Goal: Task Accomplishment & Management: Use online tool/utility

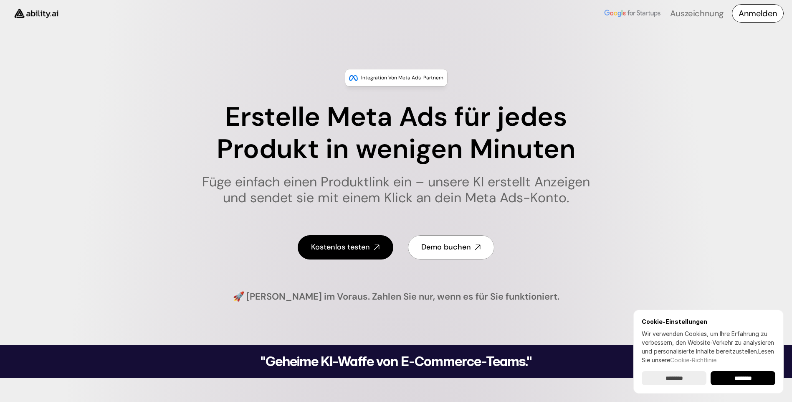
click at [747, 10] on h4 "Anmelden" at bounding box center [758, 14] width 38 height 12
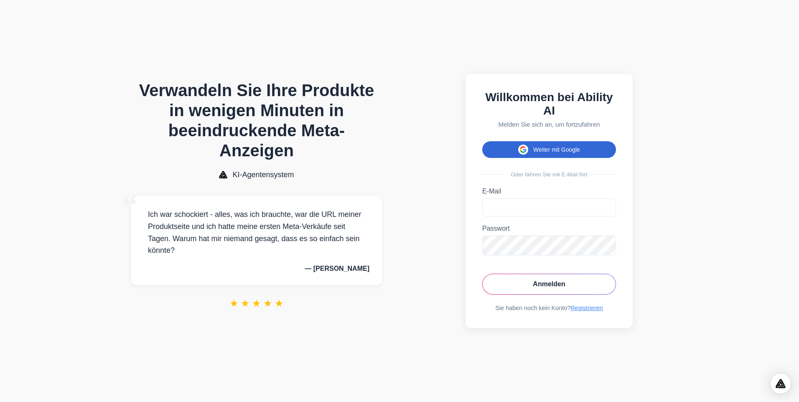
click at [544, 147] on font "Weiter mit Google" at bounding box center [556, 149] width 47 height 7
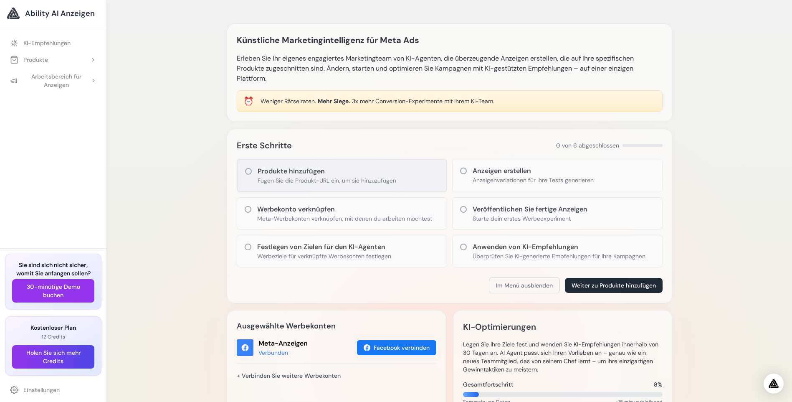
click at [249, 171] on icon at bounding box center [248, 171] width 8 height 8
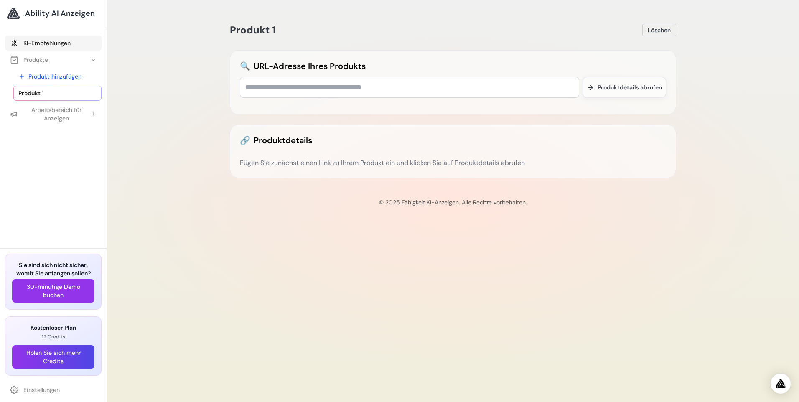
click at [48, 42] on font "KI-Empfehlungen" at bounding box center [46, 43] width 47 height 8
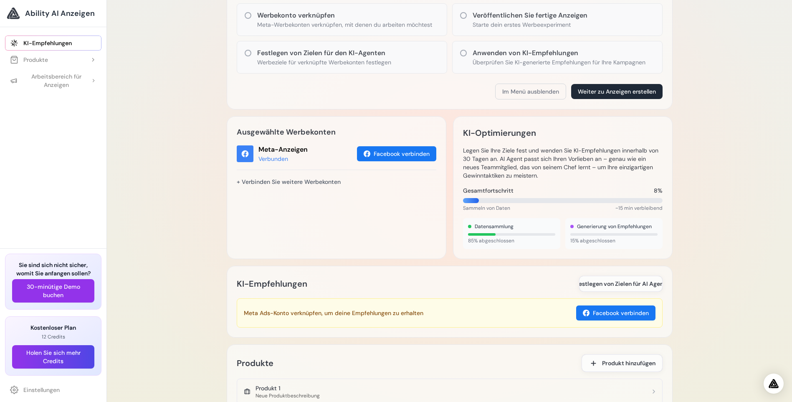
scroll to position [75, 0]
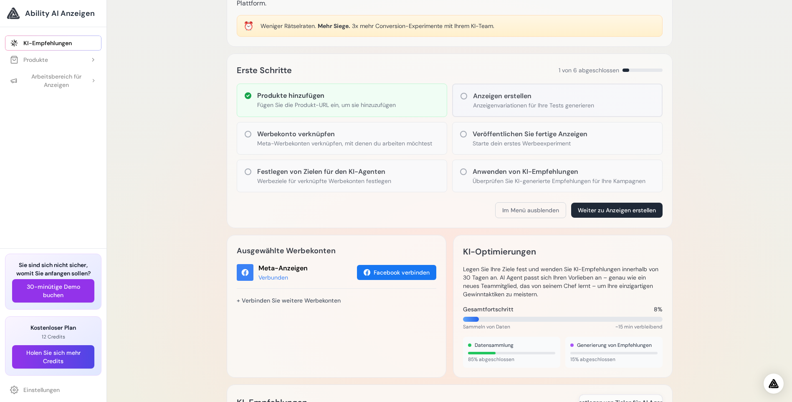
click at [23, 13] on link "Ability AI Anzeigen" at bounding box center [53, 13] width 93 height 13
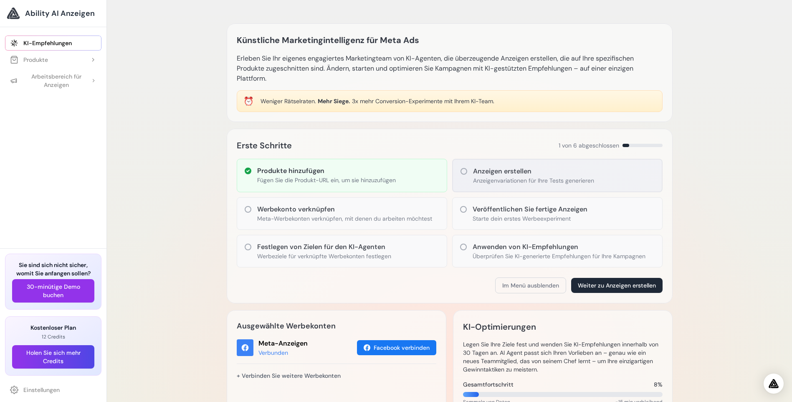
click at [508, 175] on h3 "Anzeigen erstellen" at bounding box center [533, 171] width 121 height 10
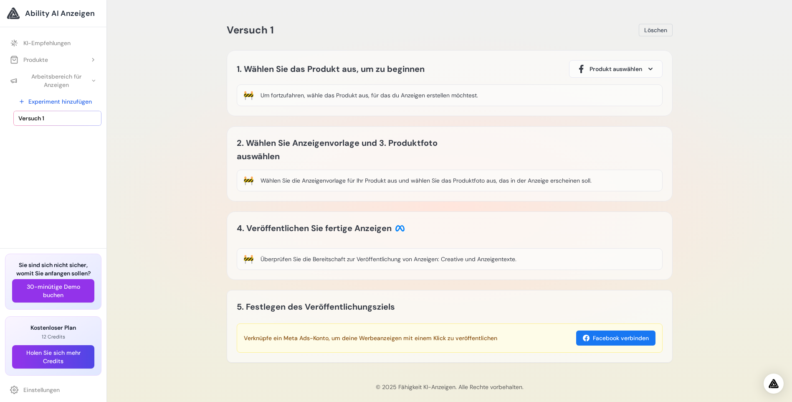
click at [34, 115] on span "Versuch 1" at bounding box center [31, 118] width 26 height 8
click at [94, 83] on icon at bounding box center [93, 81] width 7 height 6
click at [93, 81] on icon at bounding box center [94, 80] width 6 height 7
click at [50, 12] on span "Ability AI Anzeigen" at bounding box center [60, 14] width 70 height 12
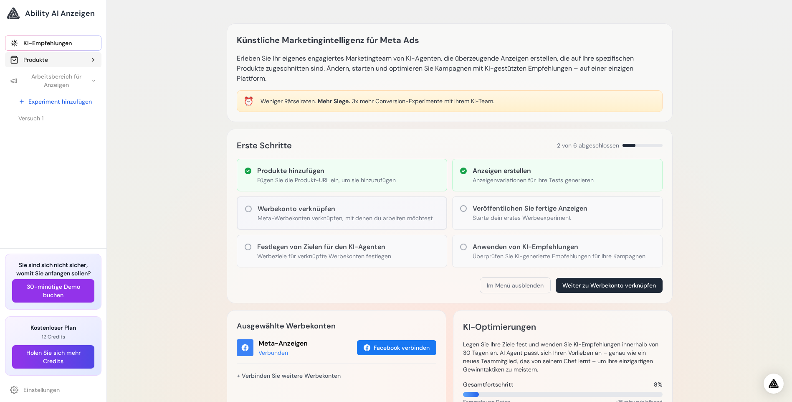
click at [36, 62] on font "Produkte" at bounding box center [35, 60] width 25 height 8
click at [47, 117] on font "Arbeitsbereich für Anzeigen" at bounding box center [57, 114] width 68 height 17
click at [525, 285] on button "Im Menü ausblenden" at bounding box center [515, 285] width 71 height 16
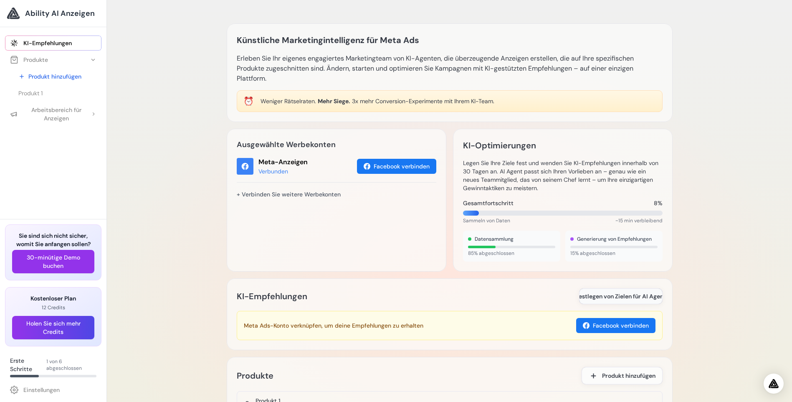
click at [618, 297] on span "Festlegen von Zielen für AI Agent" at bounding box center [621, 296] width 91 height 8
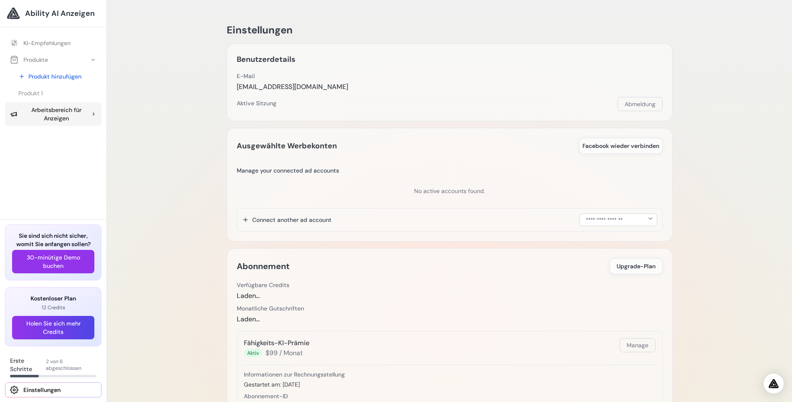
click at [77, 114] on font "Arbeitsbereich für Anzeigen" at bounding box center [57, 114] width 68 height 17
click at [40, 45] on font "KI-Empfehlungen" at bounding box center [46, 43] width 47 height 8
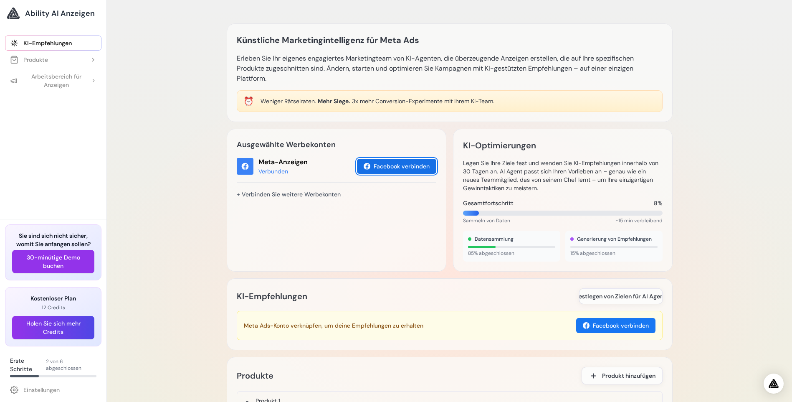
click at [386, 166] on font "Facebook verbinden" at bounding box center [402, 166] width 56 height 8
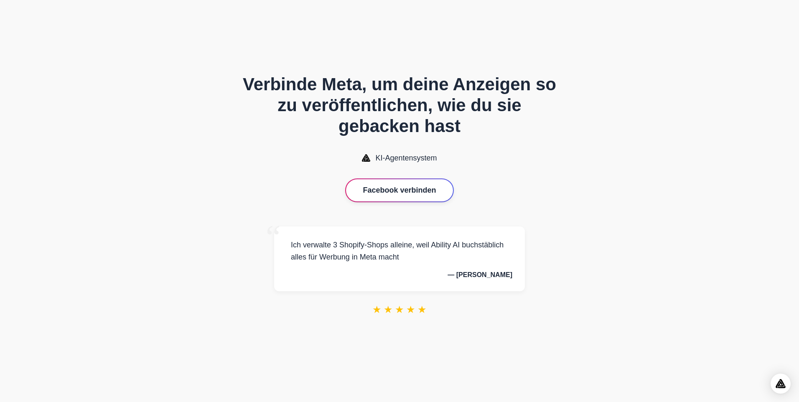
click at [386, 191] on button "Facebook verbinden" at bounding box center [399, 190] width 107 height 22
